Goal: Task Accomplishment & Management: Use online tool/utility

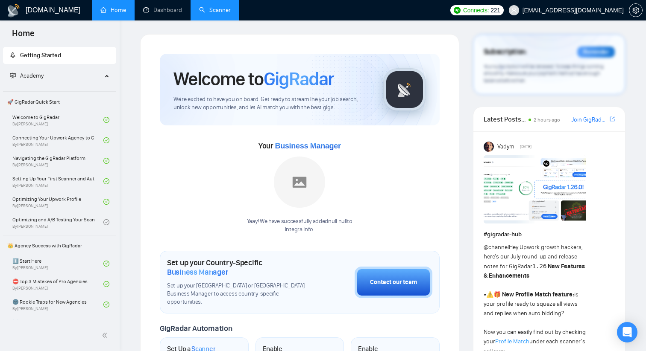
click at [225, 13] on link "Scanner" at bounding box center [215, 9] width 32 height 7
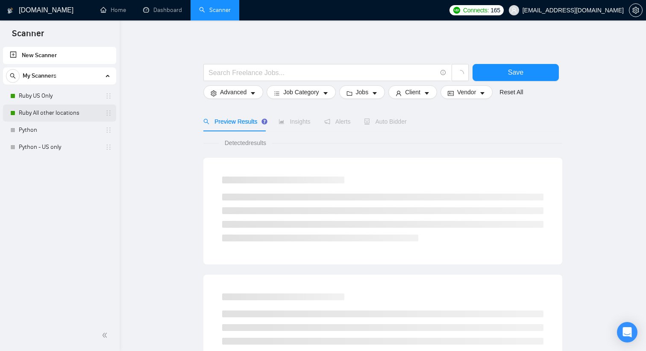
click at [48, 111] on link "Ruby All other locations" at bounding box center [59, 113] width 81 height 17
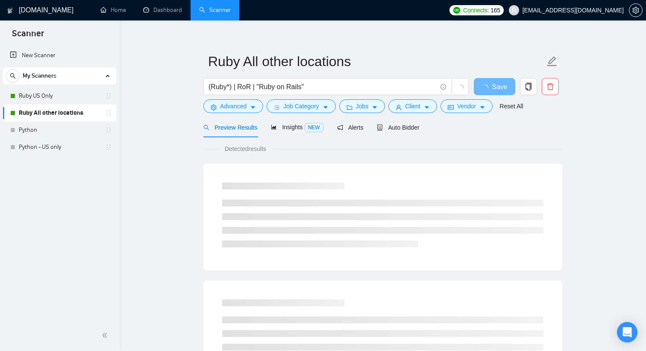
scroll to position [9, 0]
